Goal: Transaction & Acquisition: Book appointment/travel/reservation

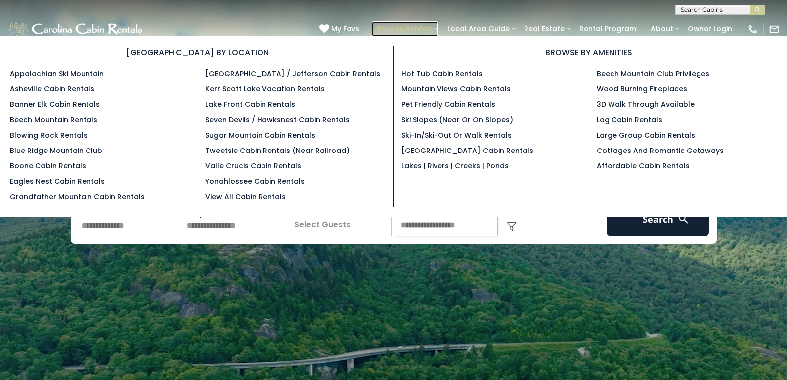
click at [390, 26] on link "Browse Rentals" at bounding box center [405, 28] width 66 height 15
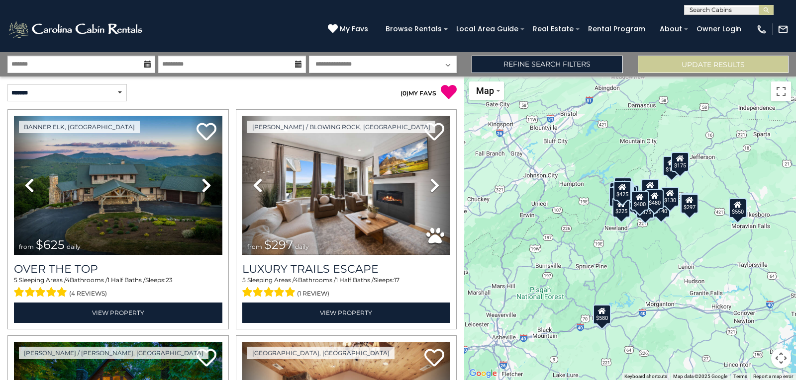
scroll to position [263, 0]
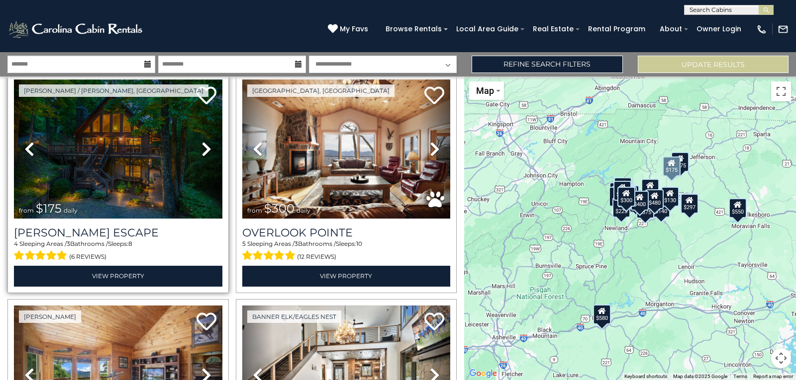
click at [22, 107] on link "Previous" at bounding box center [29, 149] width 31 height 139
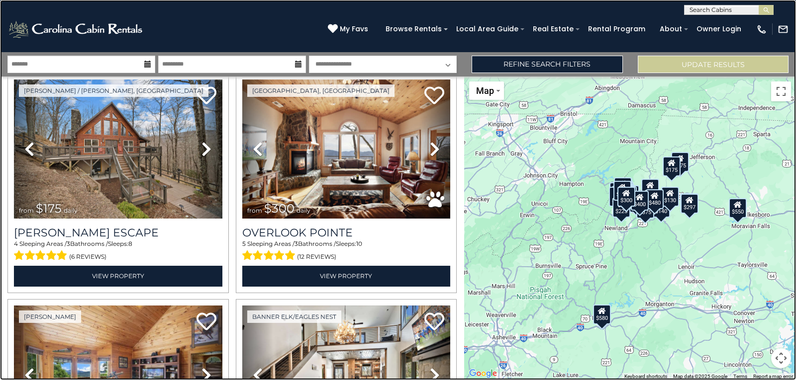
click at [28, 103] on link at bounding box center [398, 190] width 796 height 380
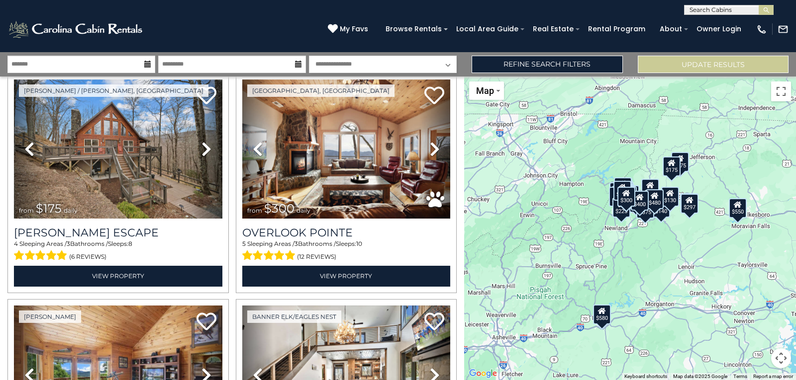
scroll to position [1602, 0]
